Goal: Register for event/course

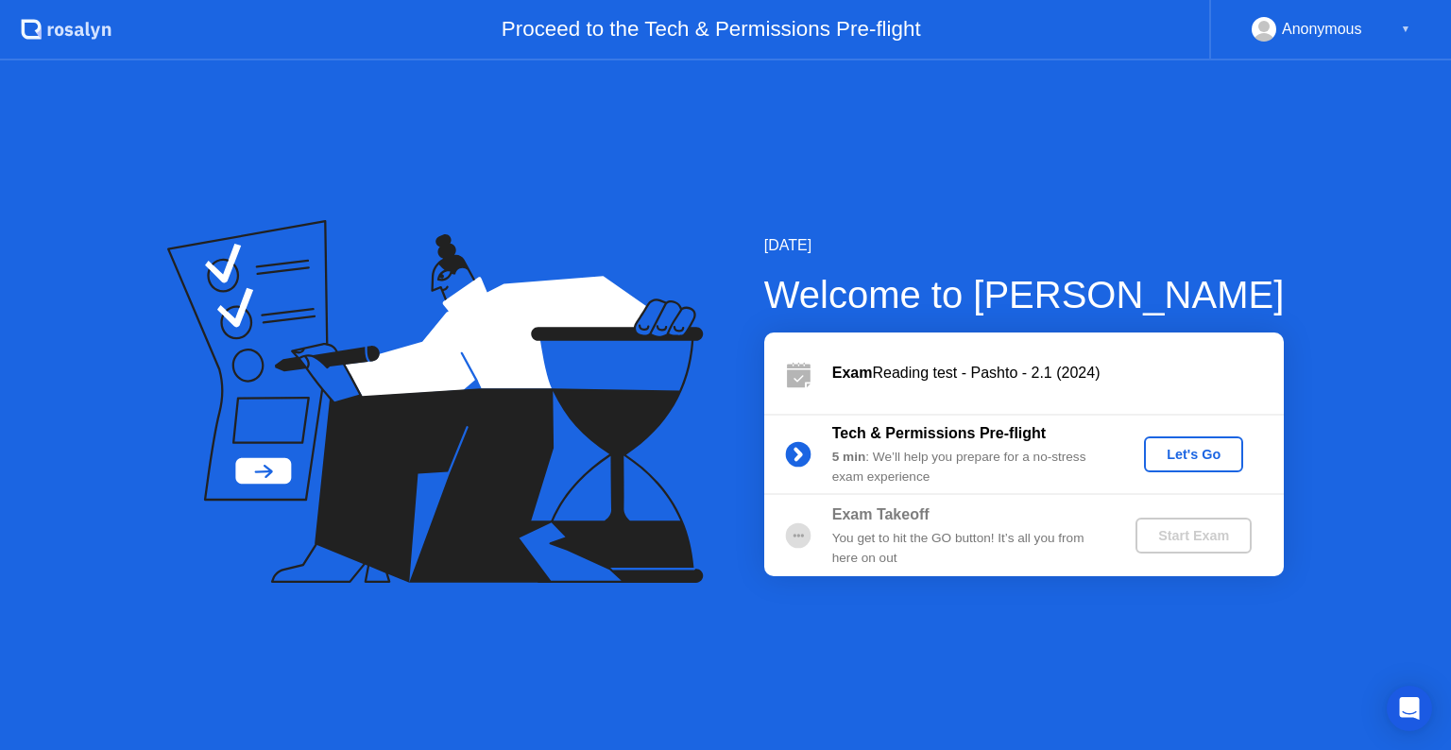
click at [1206, 453] on div "Let's Go" at bounding box center [1194, 454] width 84 height 15
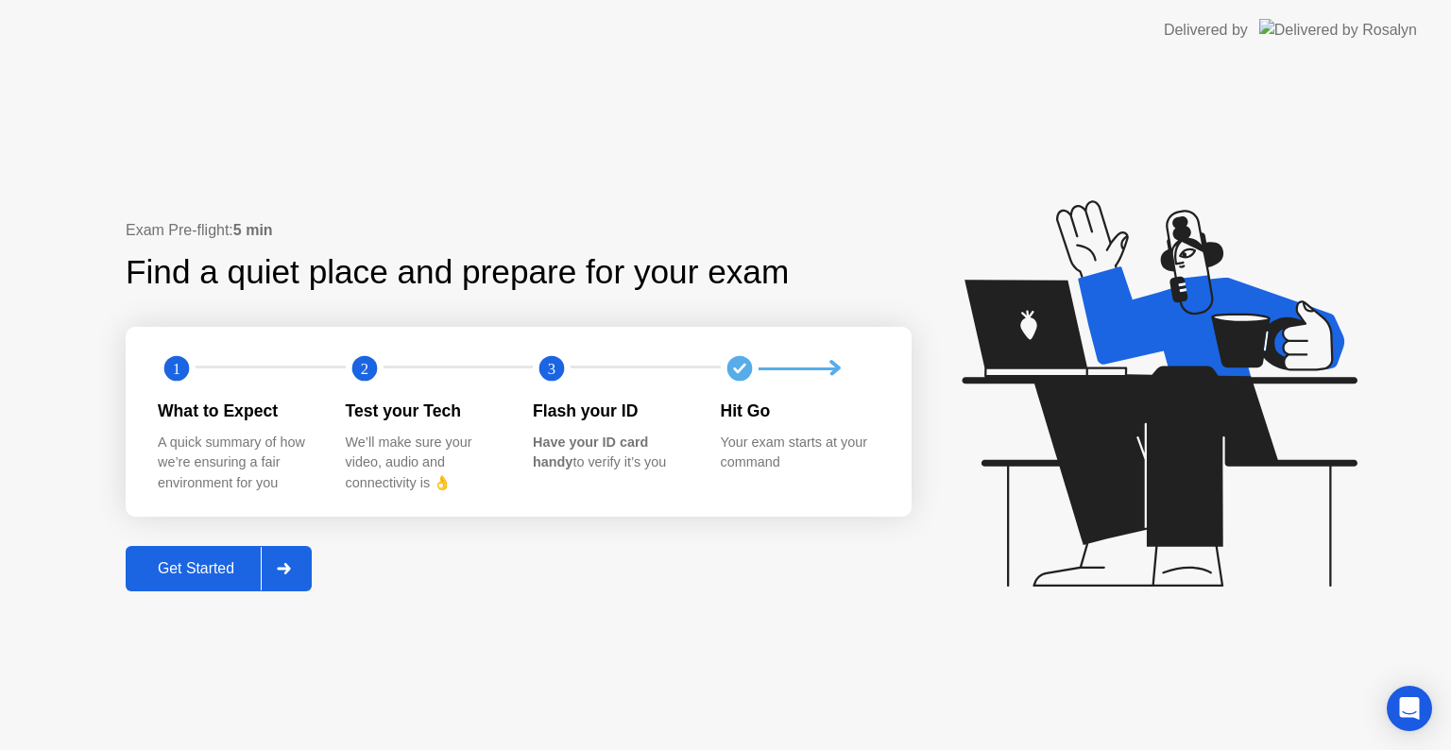
click at [167, 565] on div "Get Started" at bounding box center [195, 568] width 129 height 17
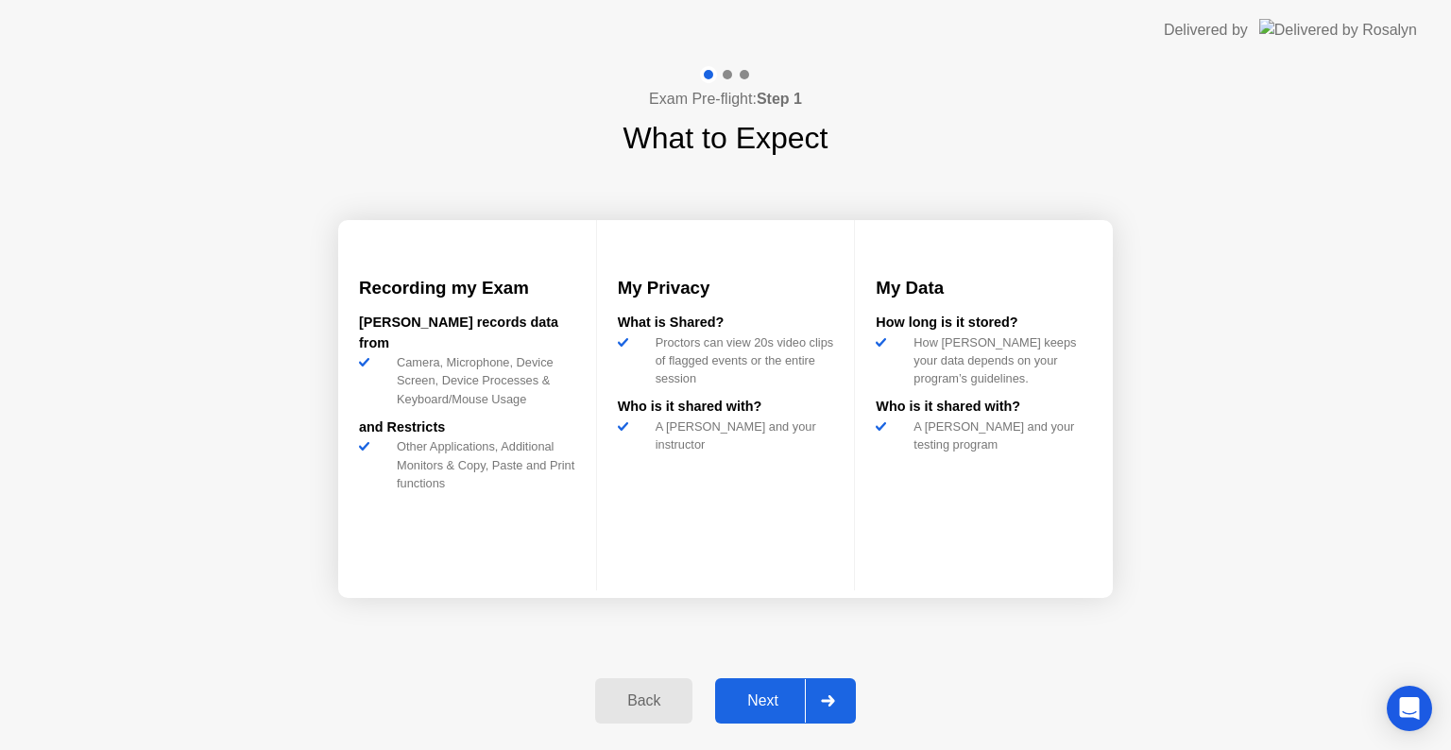
click at [760, 698] on div "Next" at bounding box center [763, 700] width 84 height 17
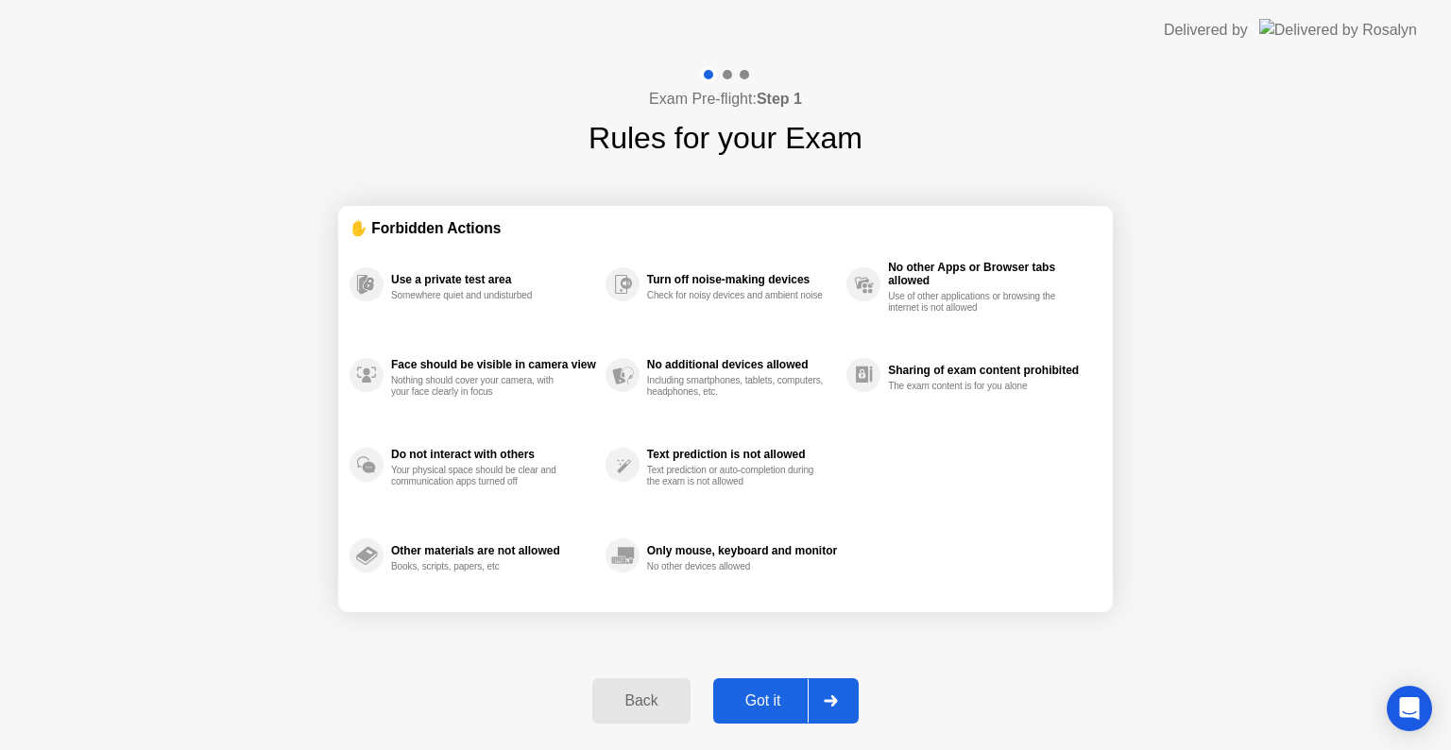
click at [760, 698] on div "Got it" at bounding box center [763, 700] width 89 height 17
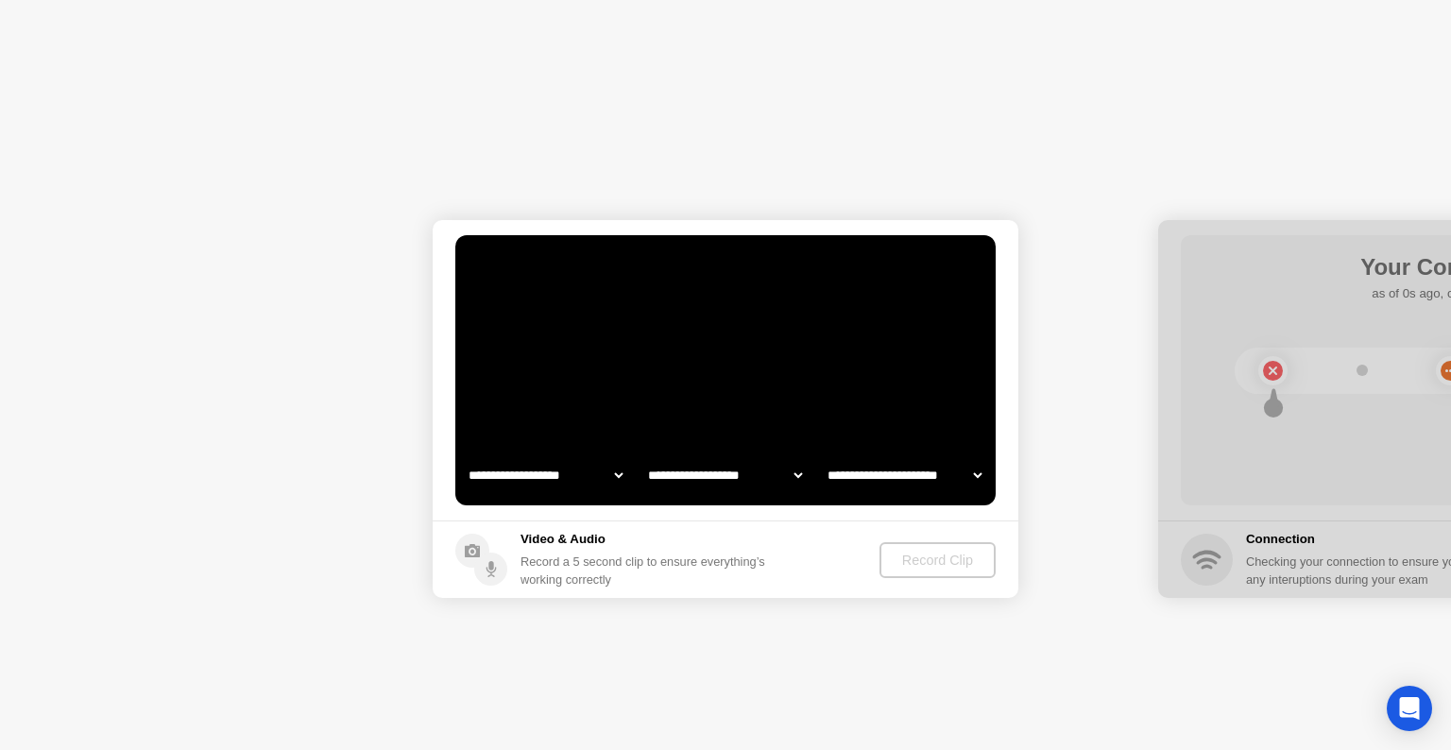
select select "**********"
select select "*******"
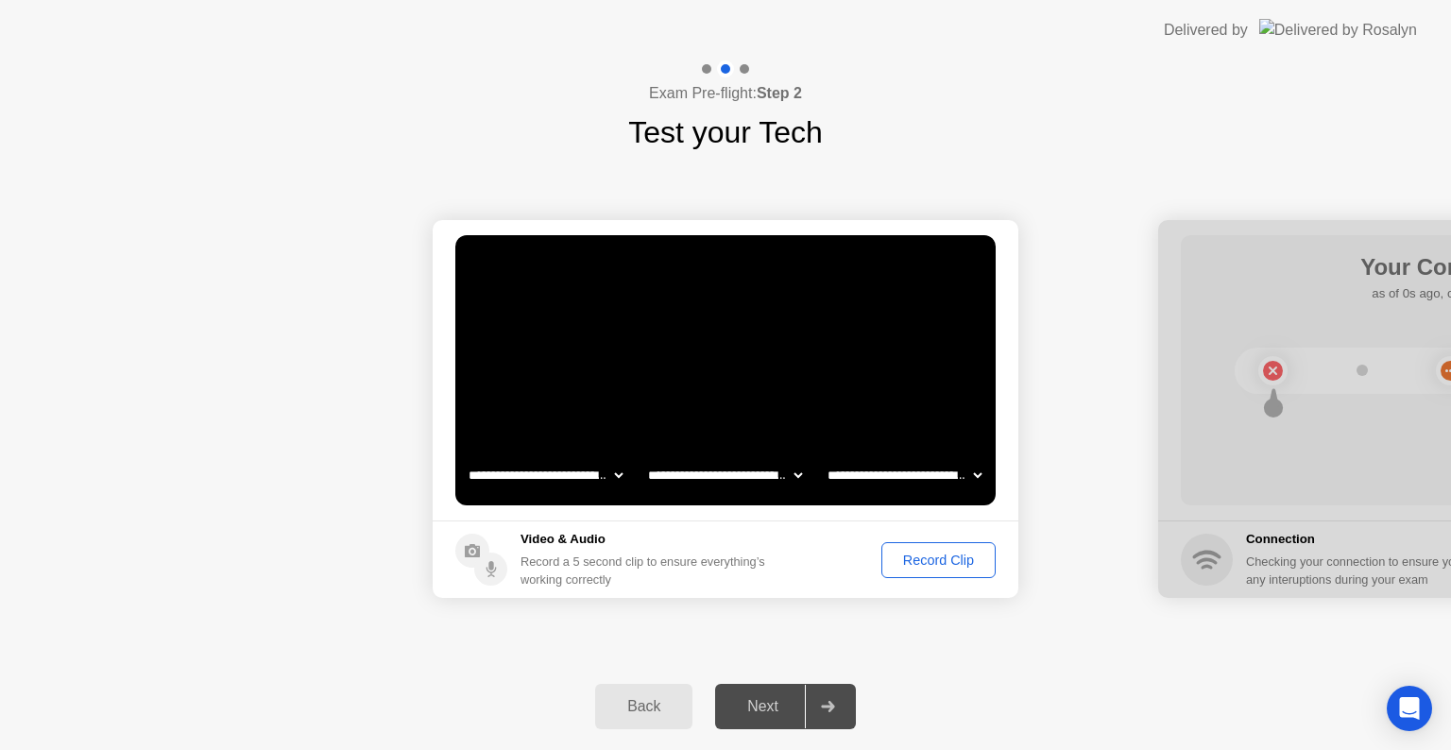
click at [934, 562] on div "Record Clip" at bounding box center [938, 560] width 101 height 15
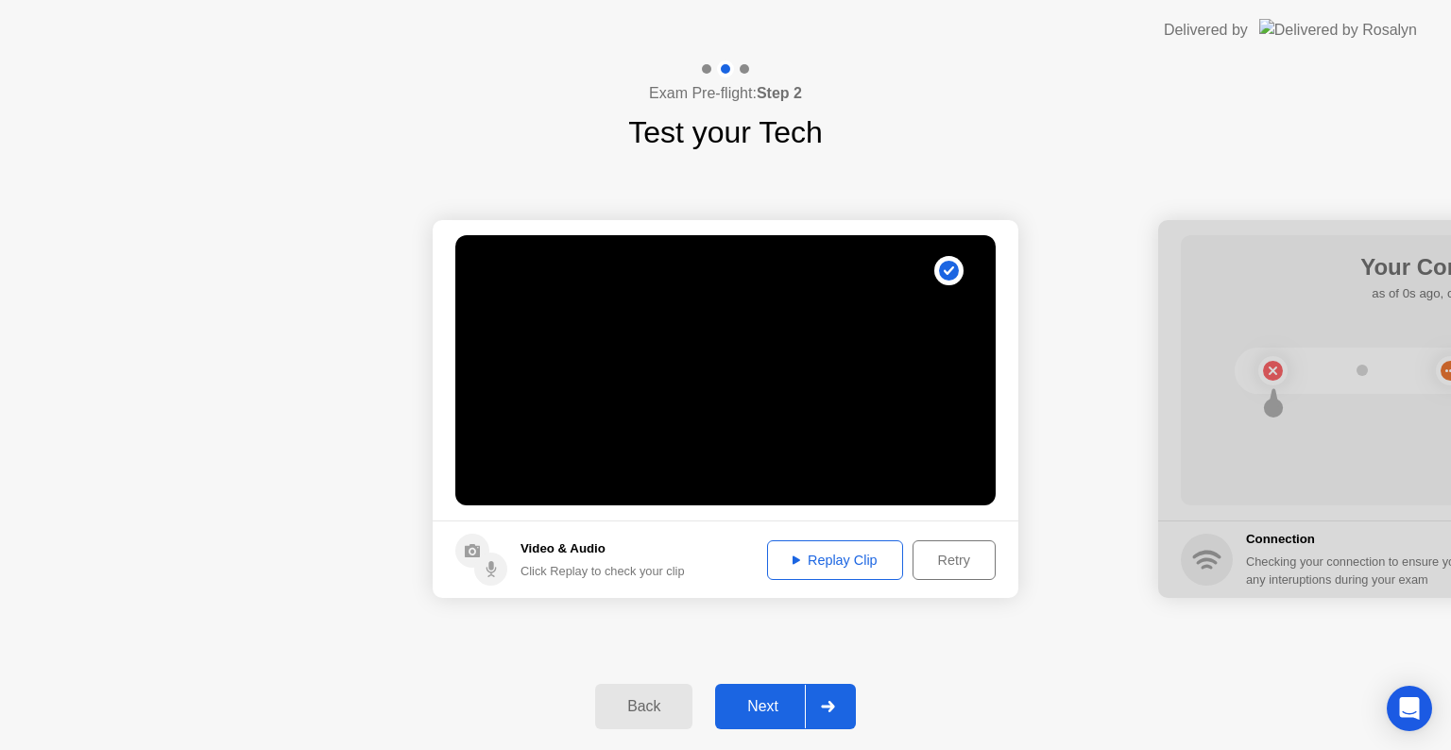
click at [824, 557] on div "Replay Clip" at bounding box center [835, 560] width 123 height 15
click at [767, 703] on div "Next" at bounding box center [763, 706] width 84 height 17
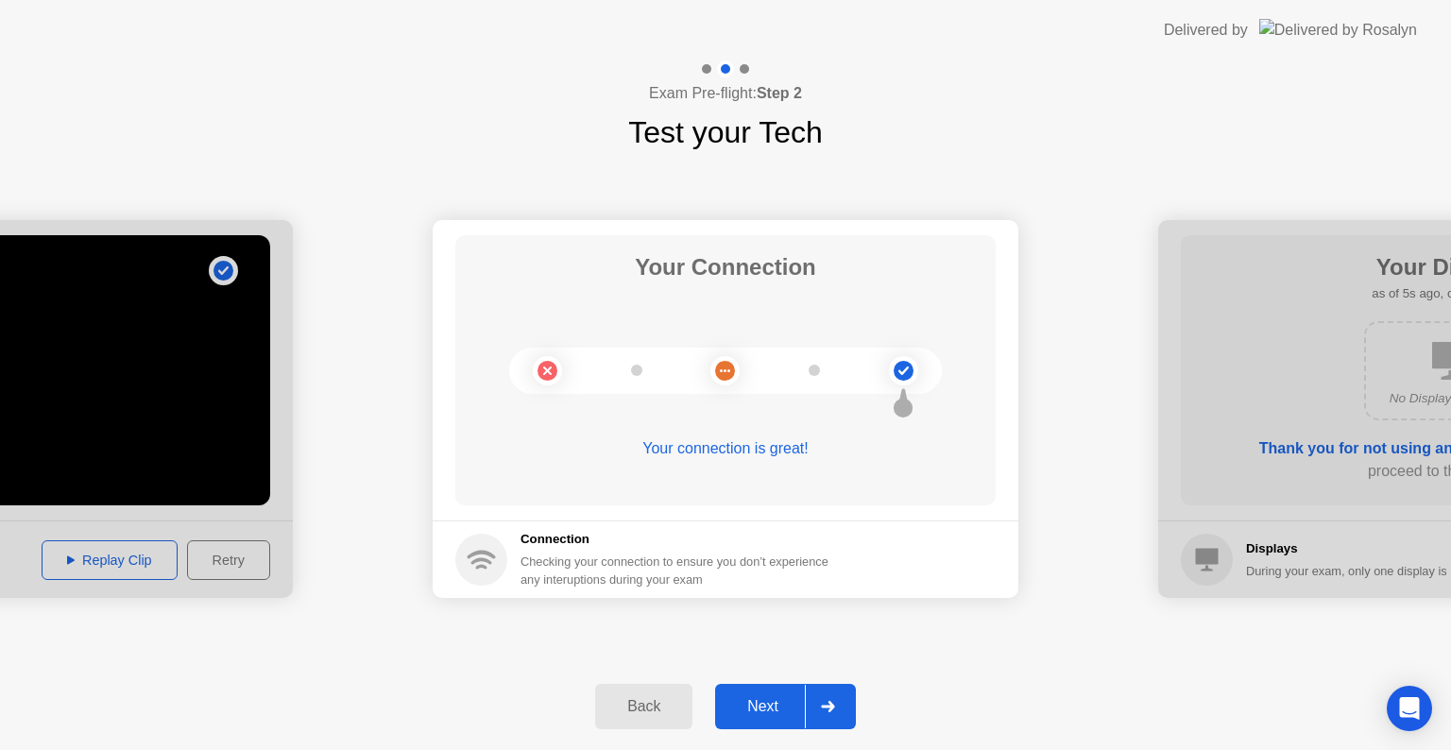
click at [767, 703] on div "Next" at bounding box center [763, 706] width 84 height 17
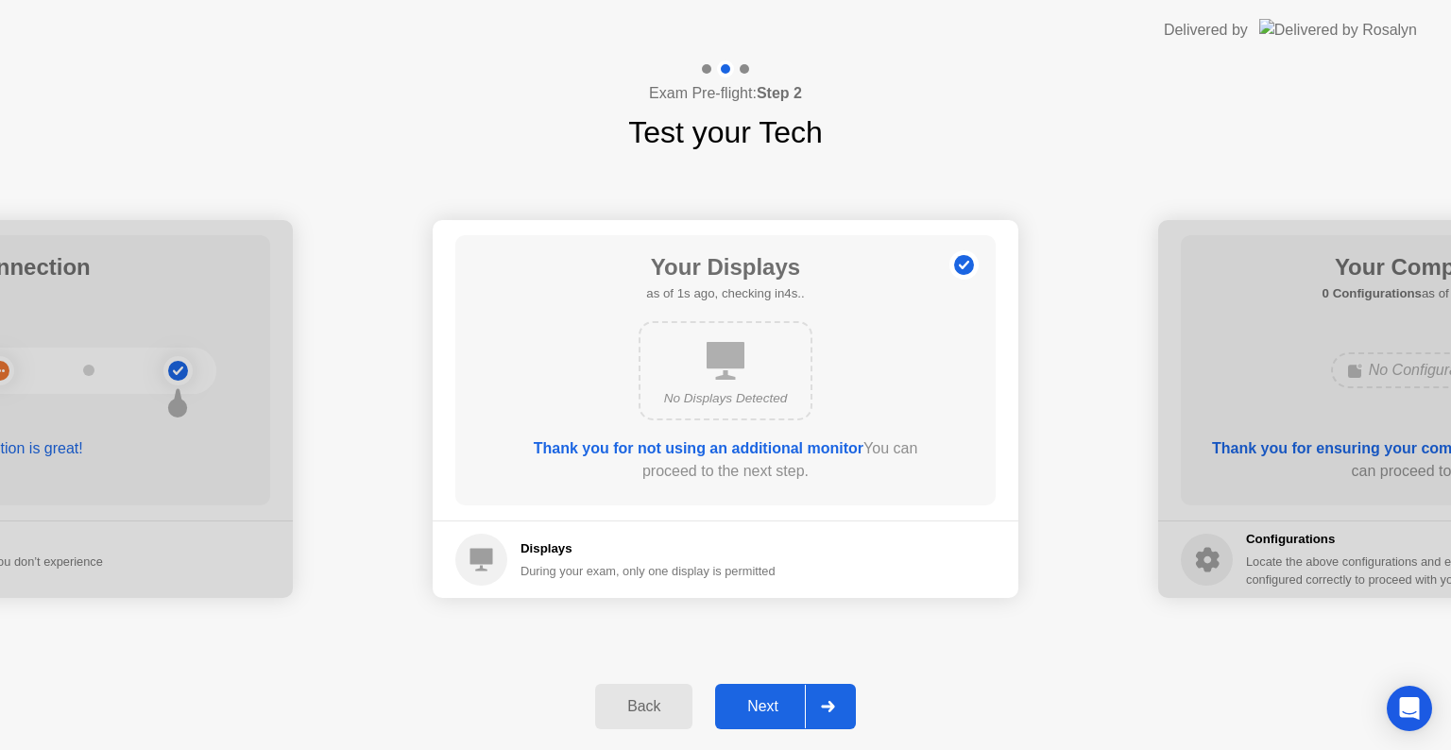
click at [767, 703] on div "Next" at bounding box center [763, 706] width 84 height 17
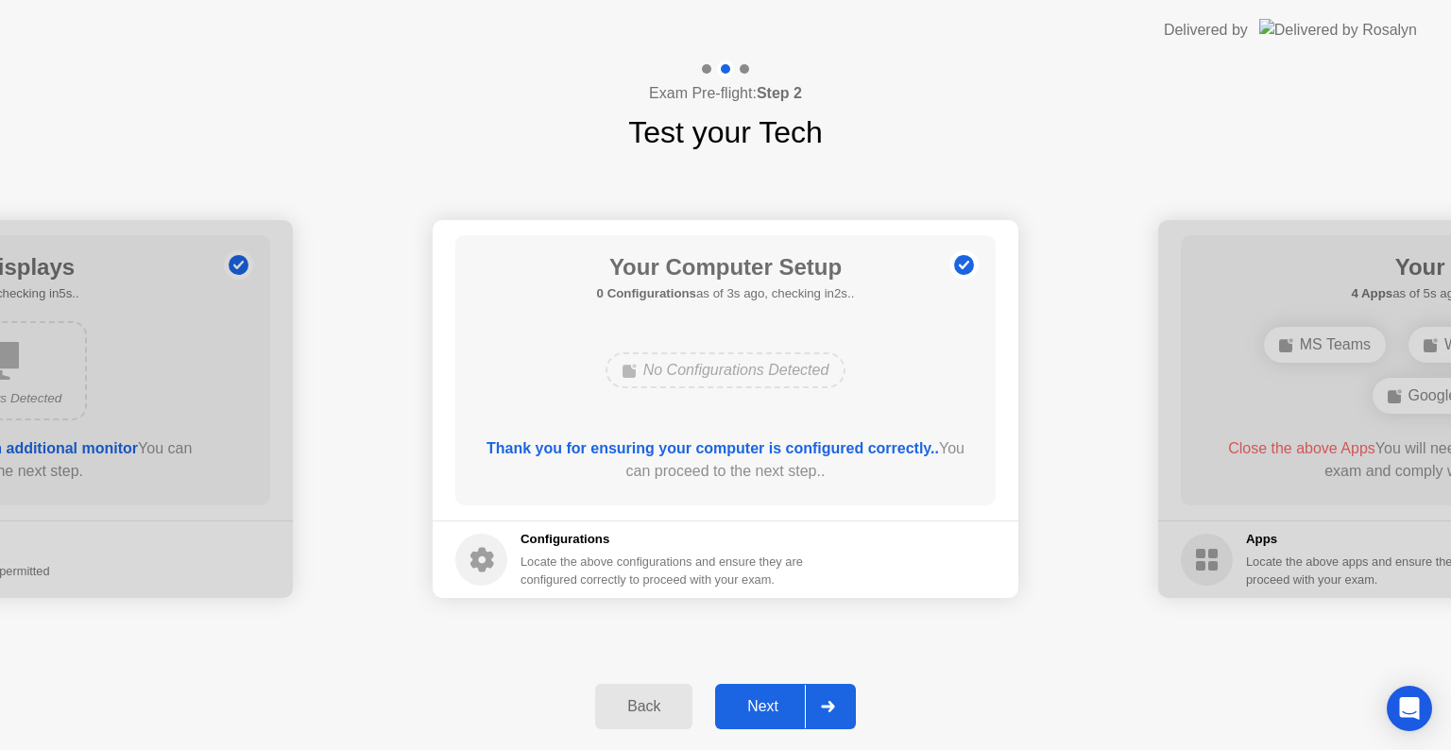
click at [760, 699] on div "Next" at bounding box center [763, 706] width 84 height 17
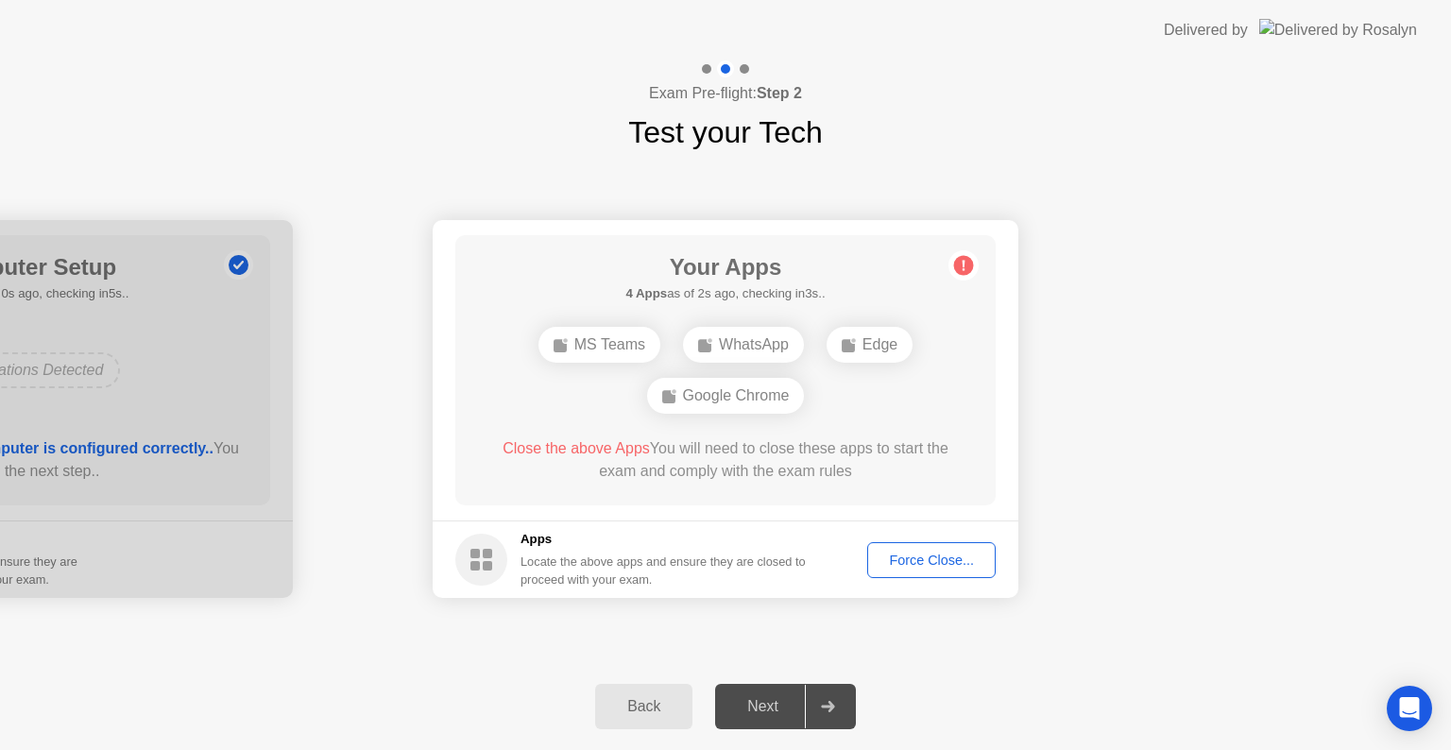
click at [890, 555] on div "Force Close..." at bounding box center [931, 560] width 115 height 15
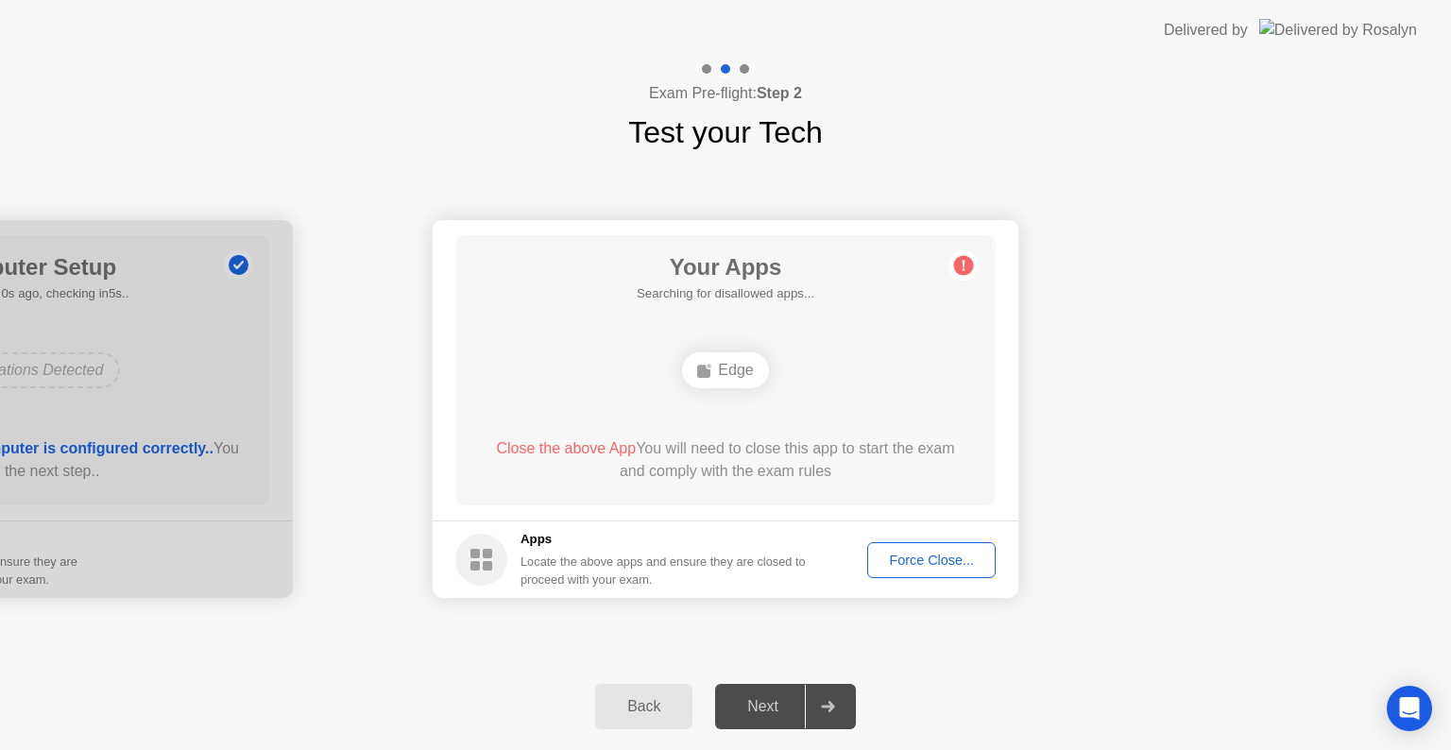
click at [922, 560] on div "Force Close..." at bounding box center [931, 560] width 115 height 15
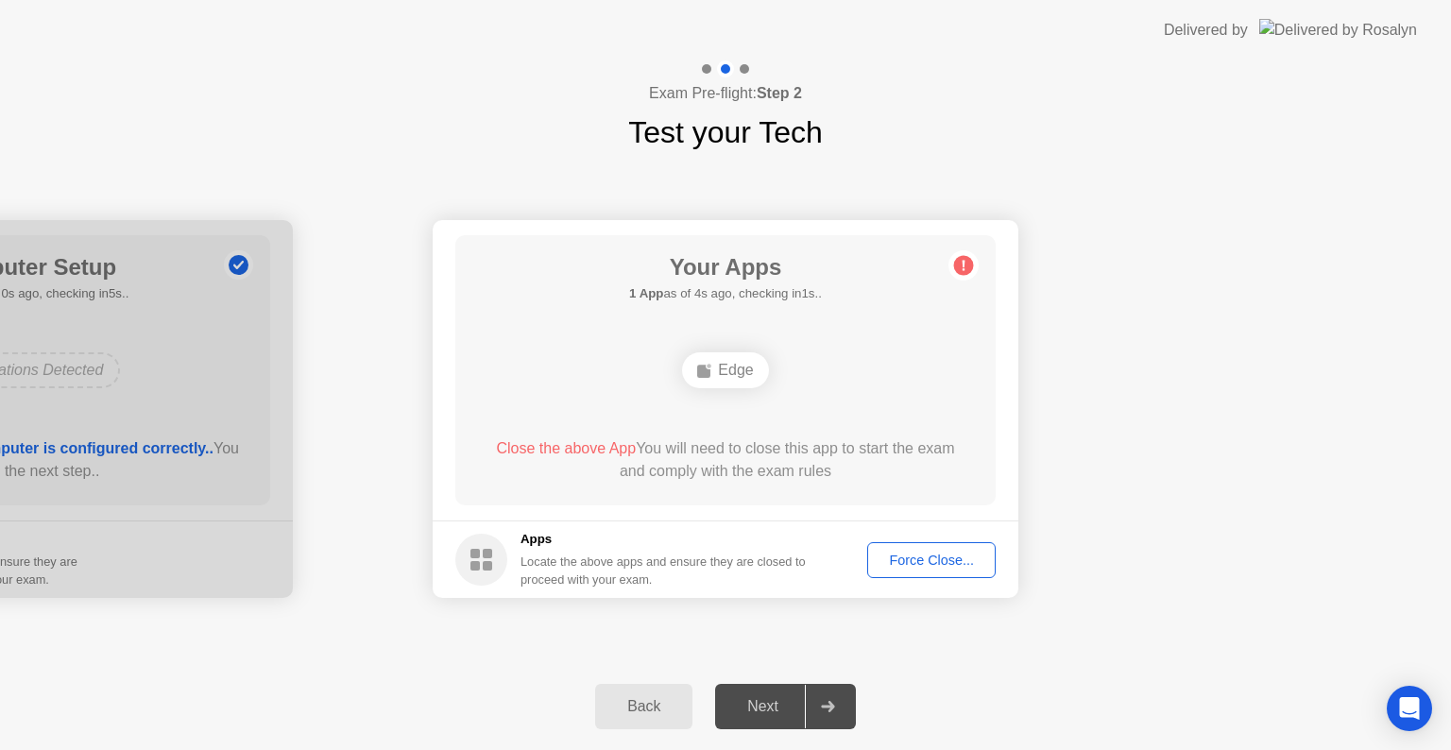
click at [941, 559] on div "Force Close..." at bounding box center [931, 560] width 115 height 15
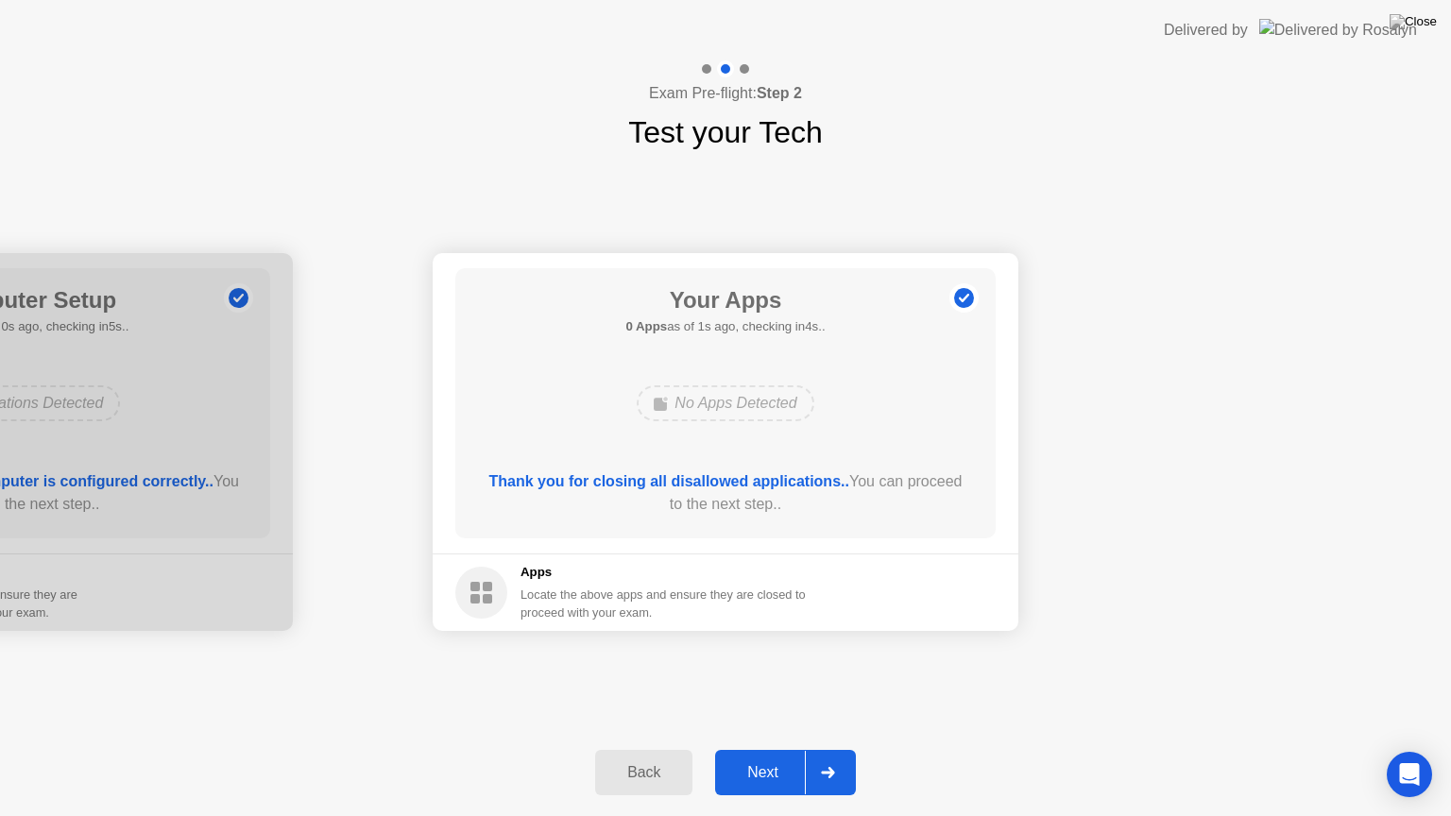
click at [772, 749] on div "Next" at bounding box center [763, 772] width 84 height 17
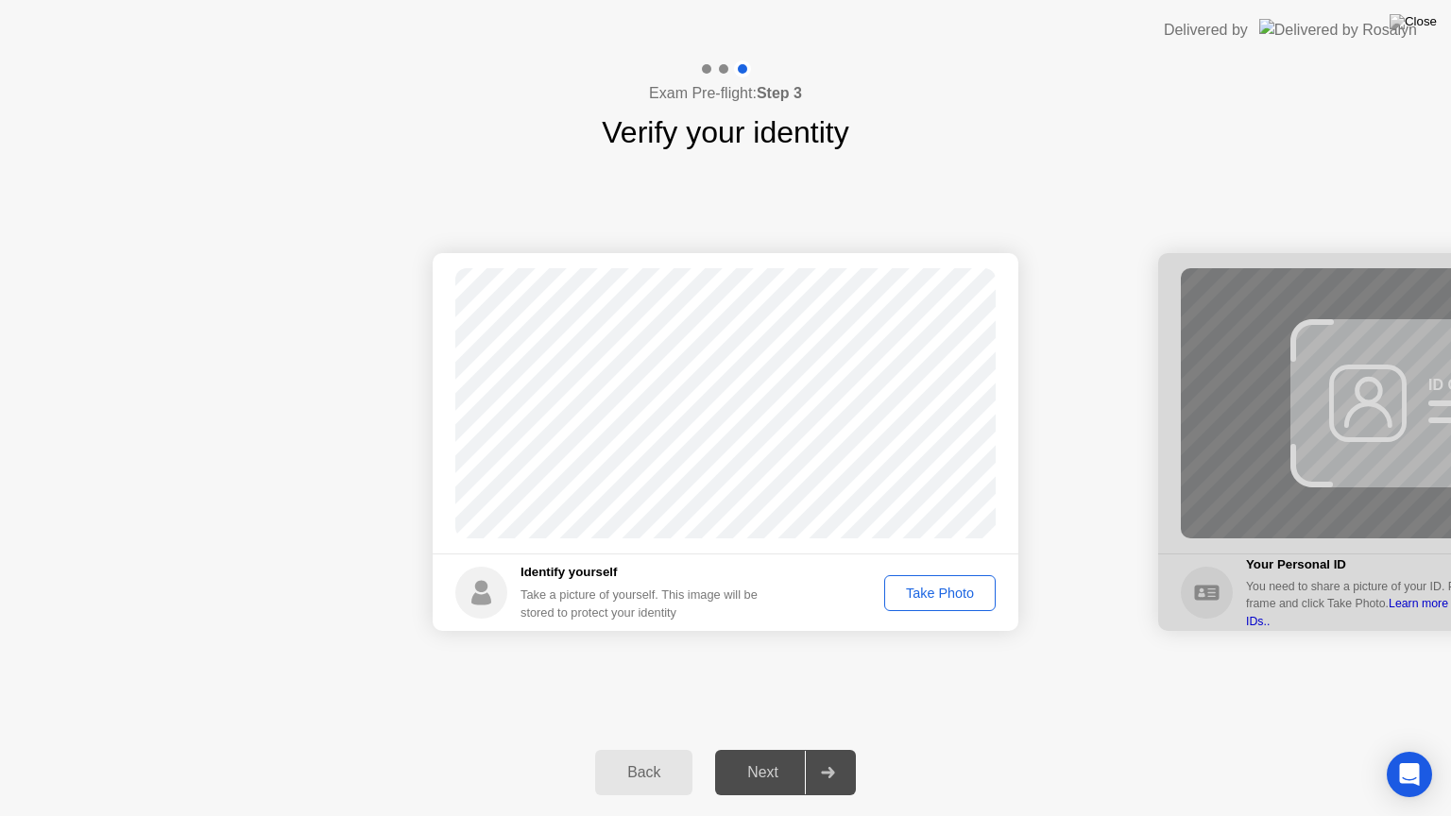
click at [954, 599] on div "Take Photo" at bounding box center [940, 593] width 98 height 15
click at [760, 749] on div "Next" at bounding box center [763, 772] width 84 height 17
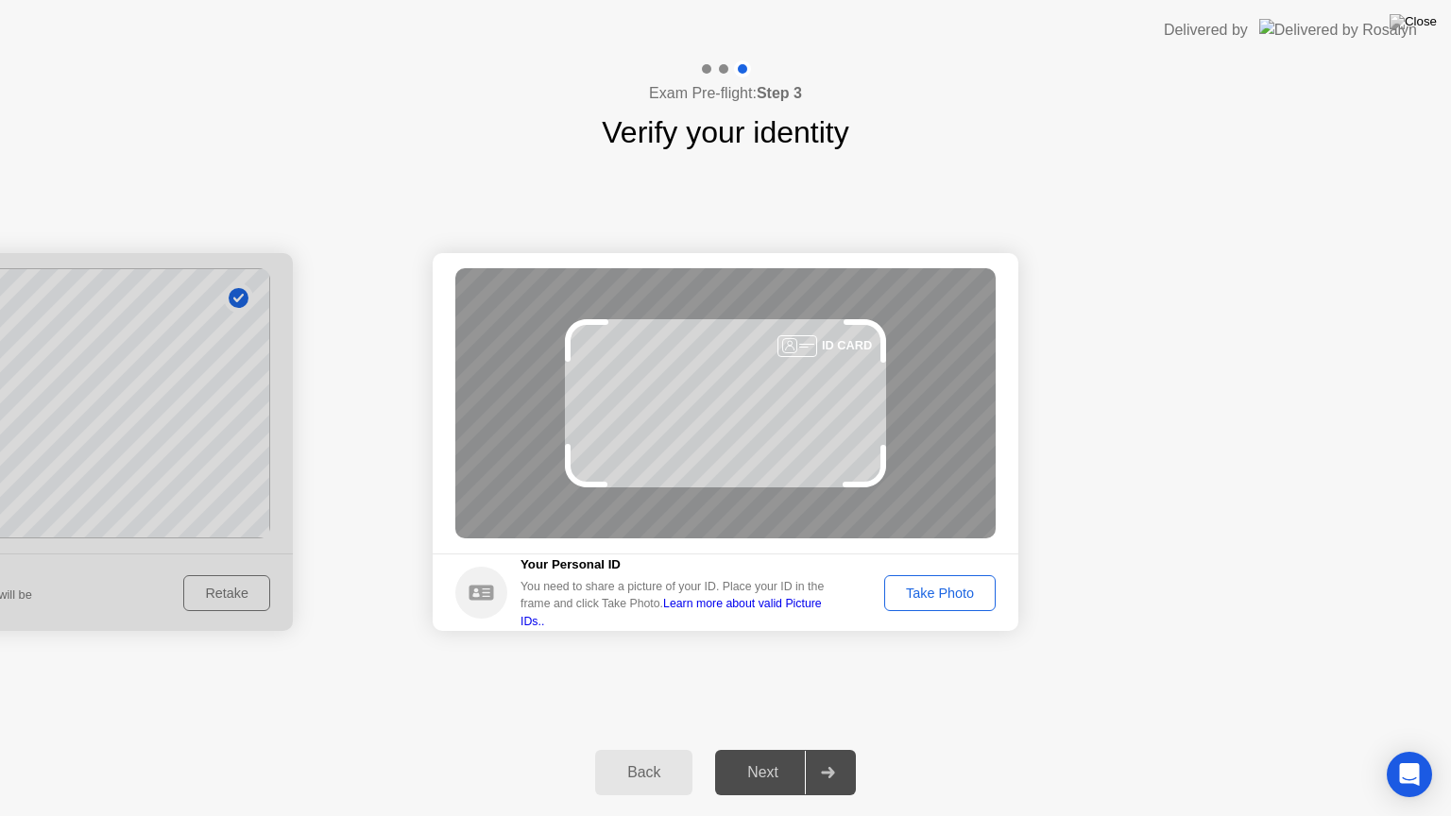
click at [945, 591] on div "Take Photo" at bounding box center [940, 593] width 98 height 15
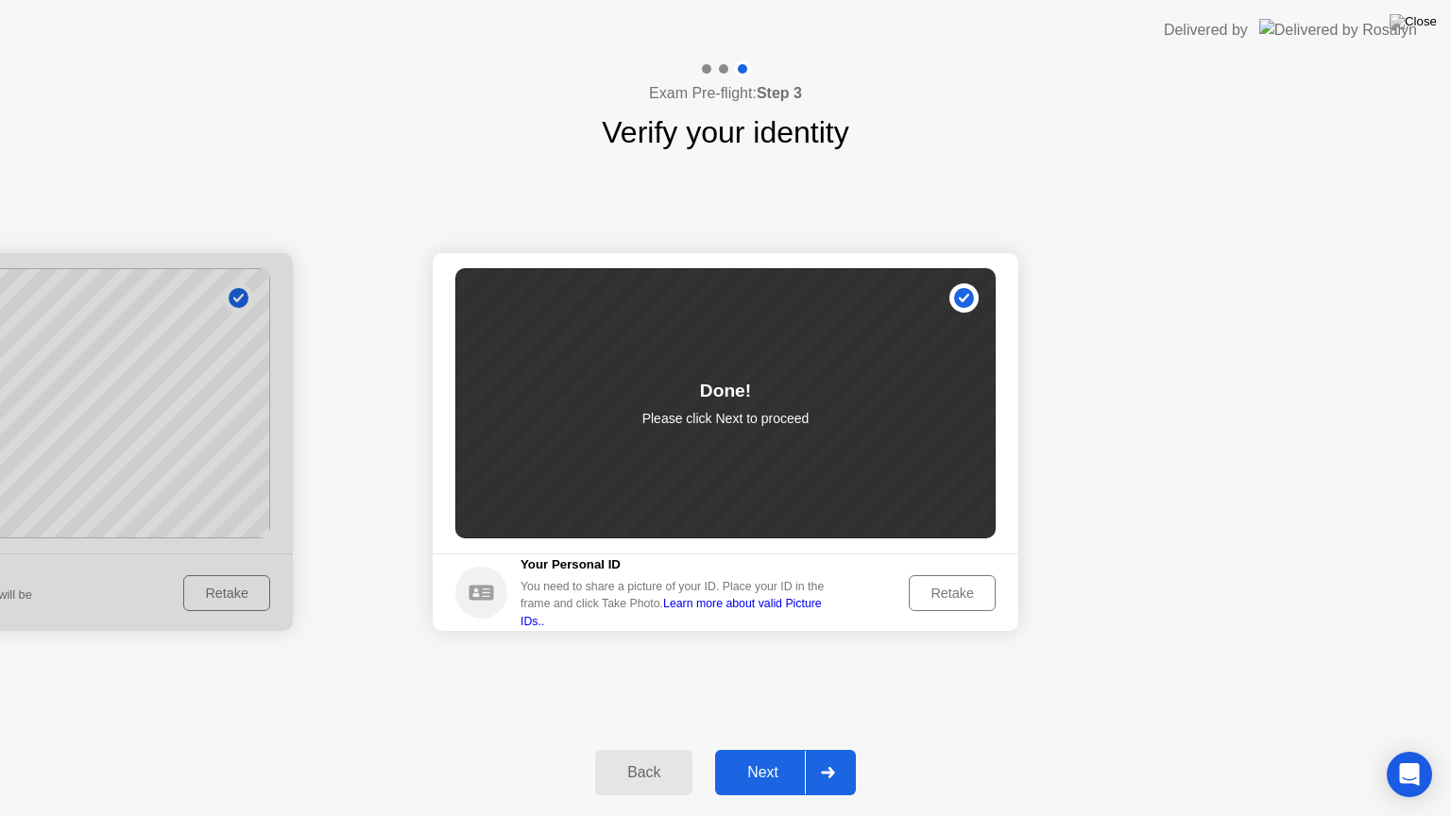
click at [758, 749] on div "Next" at bounding box center [763, 772] width 84 height 17
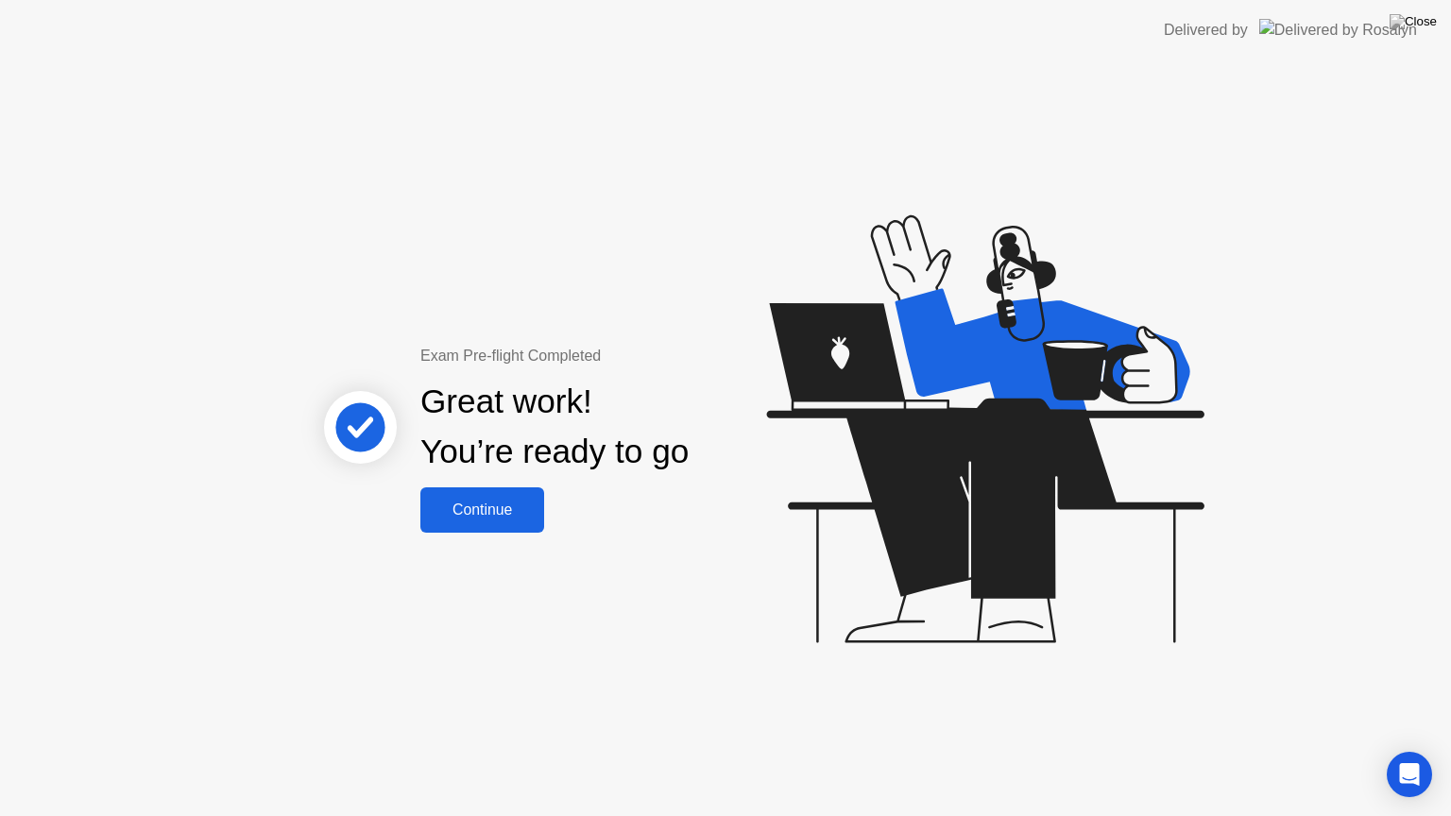
click at [479, 504] on div "Continue" at bounding box center [482, 510] width 112 height 17
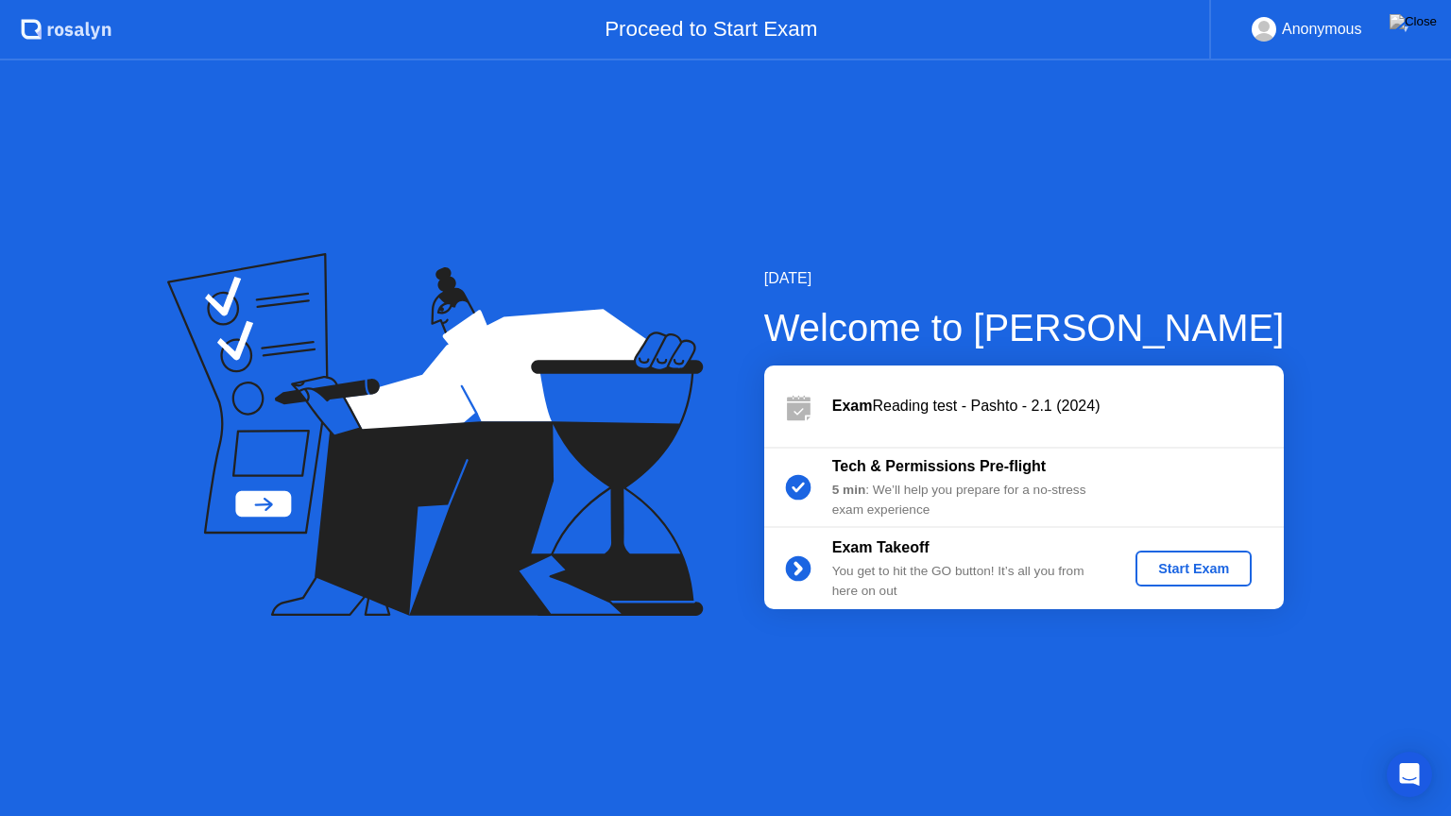
click at [1217, 573] on div "Start Exam" at bounding box center [1193, 568] width 101 height 15
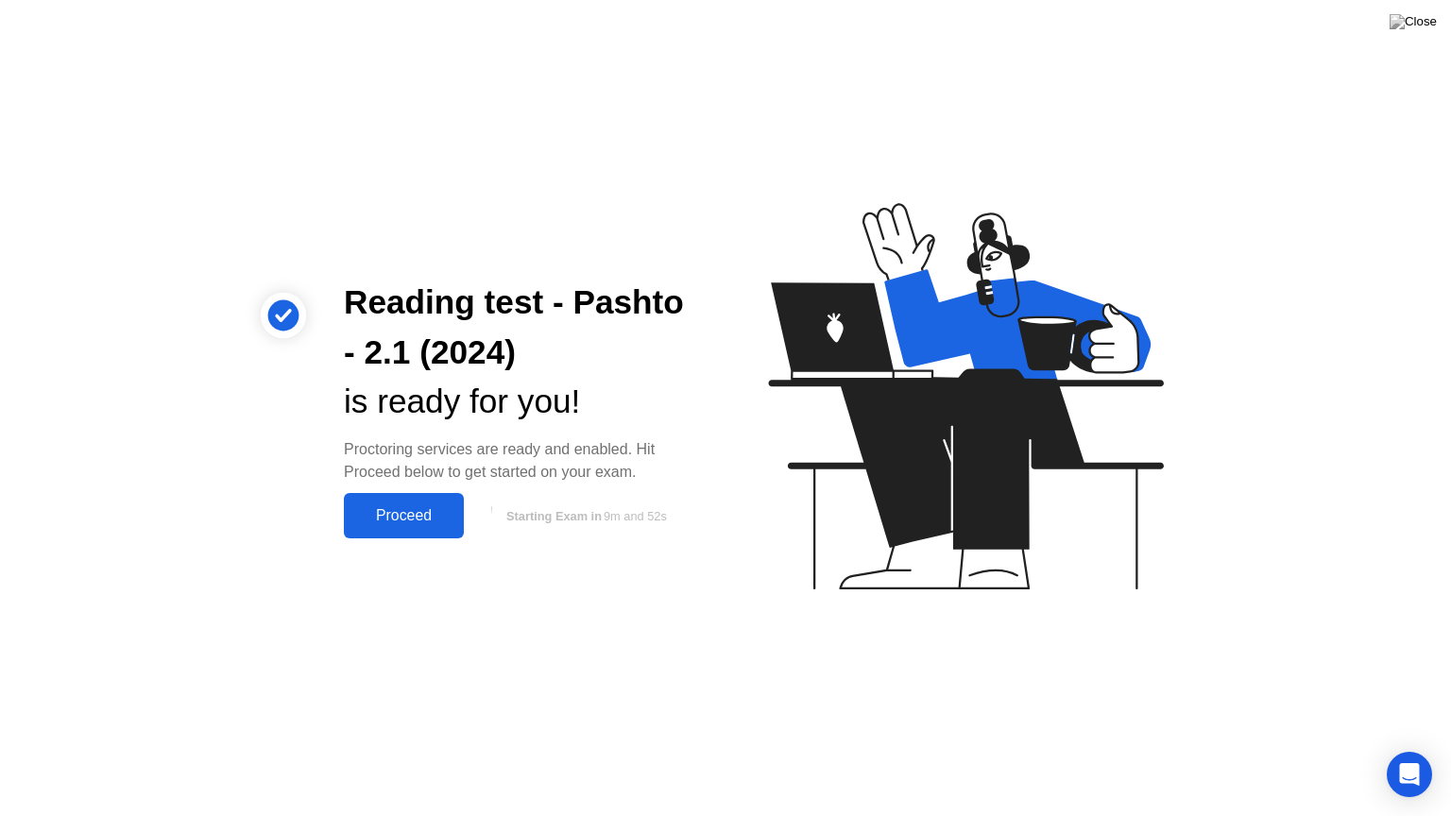
click at [411, 514] on div "Proceed" at bounding box center [404, 515] width 109 height 17
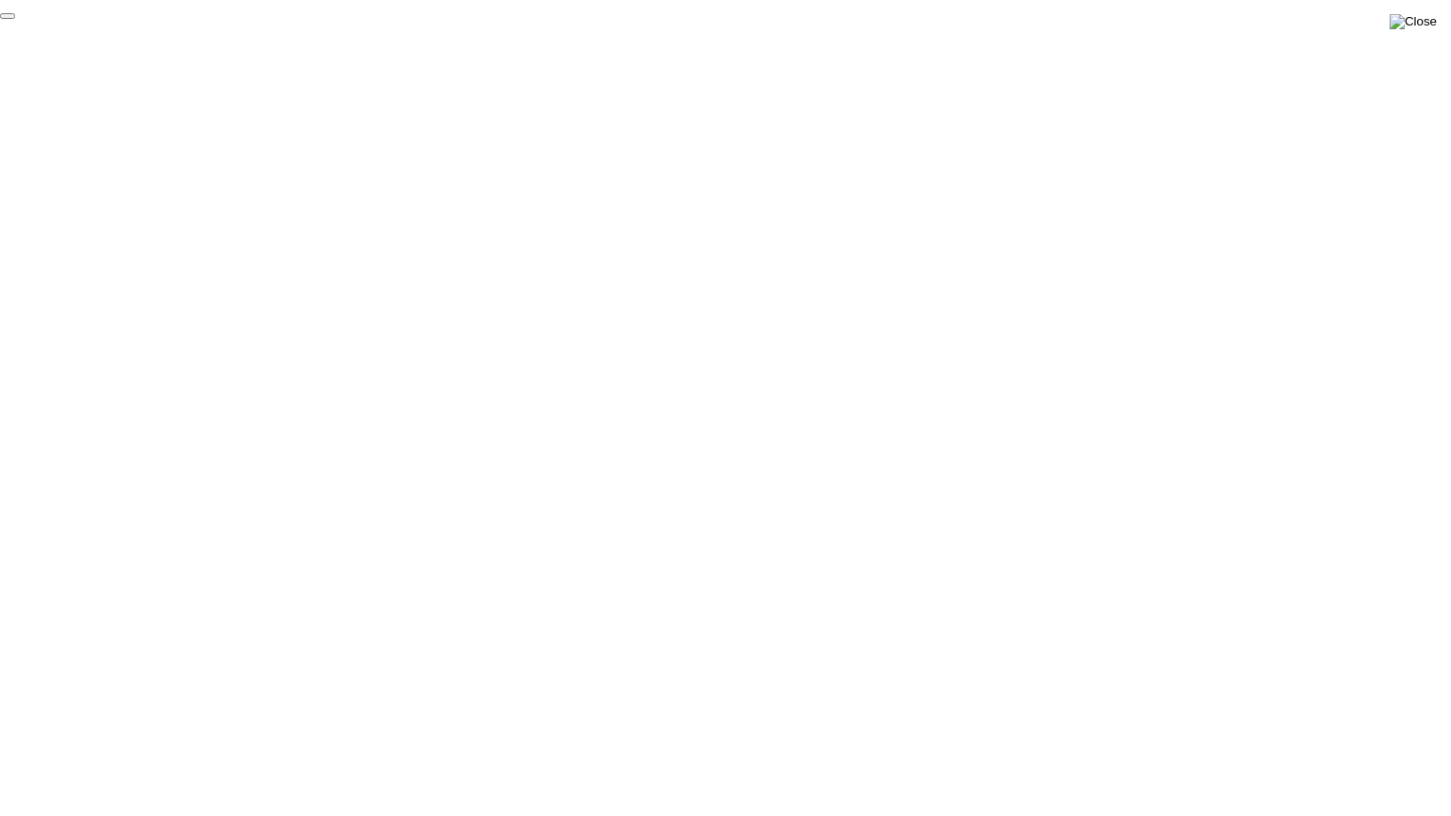
click at [1424, 24] on img at bounding box center [1413, 21] width 47 height 15
click at [1425, 21] on img at bounding box center [1413, 21] width 47 height 15
